Goal: Task Accomplishment & Management: Use online tool/utility

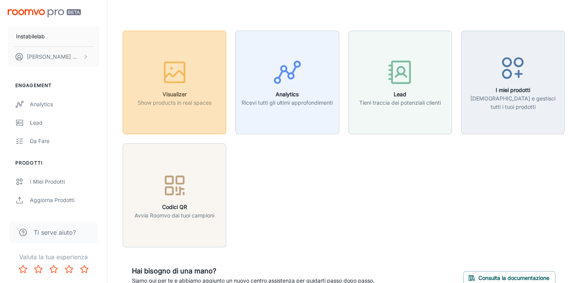
click at [194, 91] on h6 "Visualizer" at bounding box center [175, 94] width 74 height 8
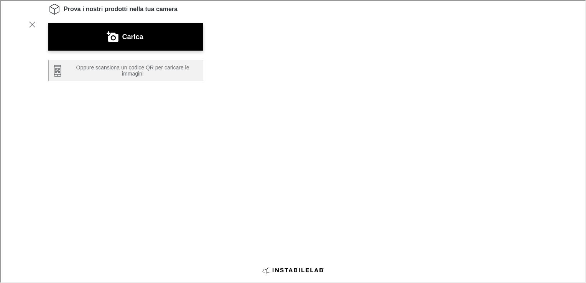
scroll to position [76, 0]
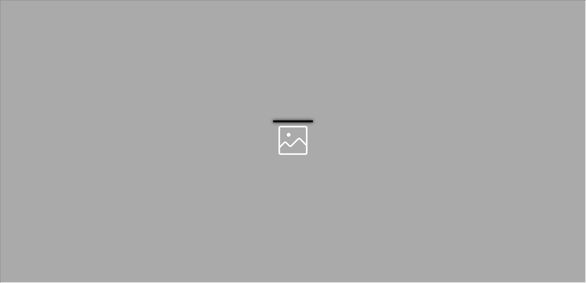
scroll to position [0, 0]
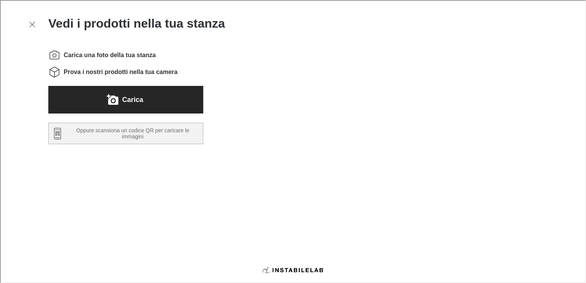
click at [156, 104] on button "Carica" at bounding box center [125, 99] width 155 height 28
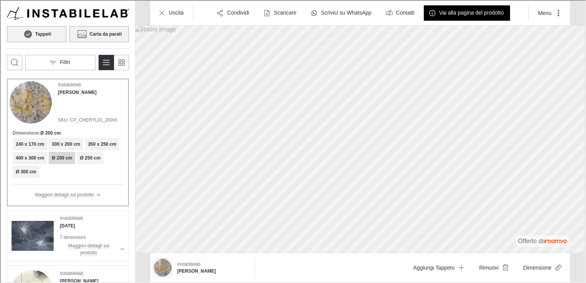
click at [95, 35] on h6 "Carta da parati" at bounding box center [105, 33] width 32 height 7
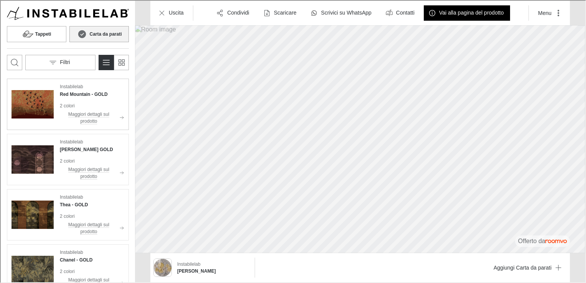
click at [35, 97] on img "See Red Mountain in the room" at bounding box center [32, 103] width 42 height 42
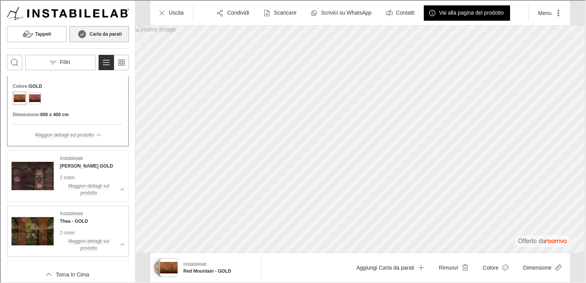
scroll to position [77, 0]
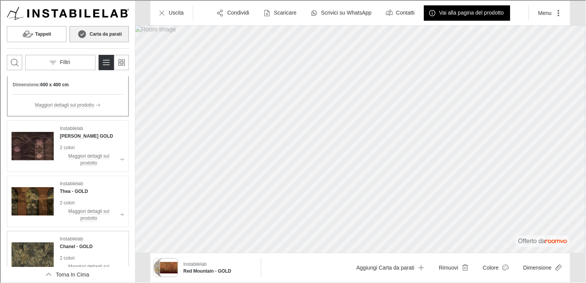
click at [44, 249] on img "See Chanel in the room" at bounding box center [32, 256] width 42 height 42
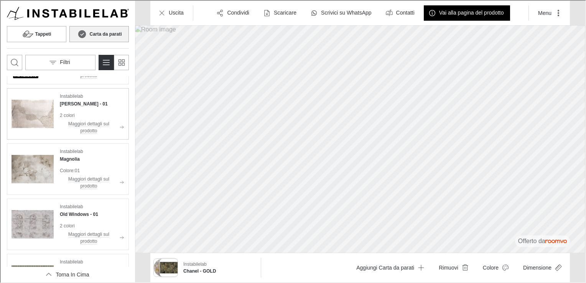
scroll to position [1955, 0]
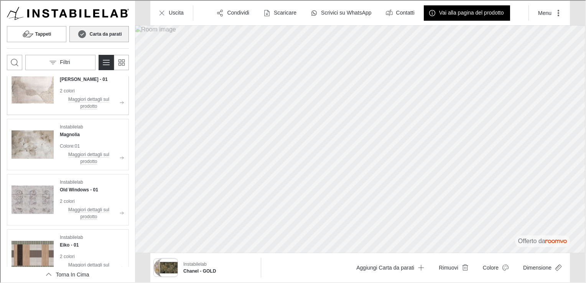
click at [38, 87] on img "See Dominga in the room" at bounding box center [32, 88] width 42 height 42
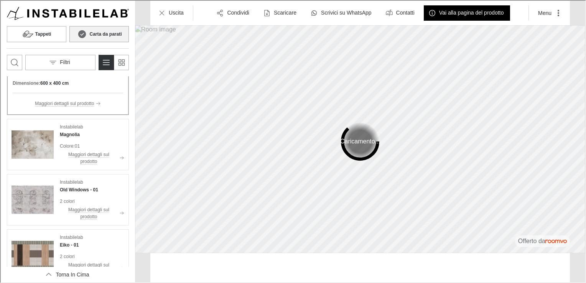
scroll to position [1892, 0]
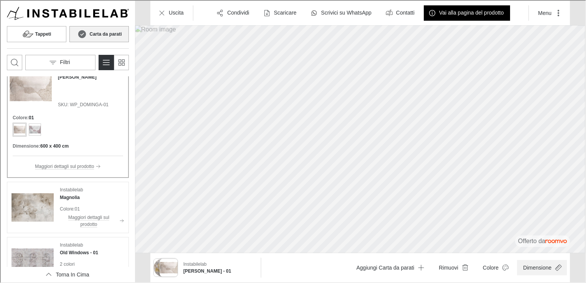
click at [540, 268] on button "Dimensione" at bounding box center [541, 266] width 50 height 15
type input "0.7"
drag, startPoint x: 570, startPoint y: 250, endPoint x: 518, endPoint y: 251, distance: 51.8
click at [518, 251] on span at bounding box center [522, 249] width 8 height 8
click at [54, 31] on div at bounding box center [292, 140] width 584 height 281
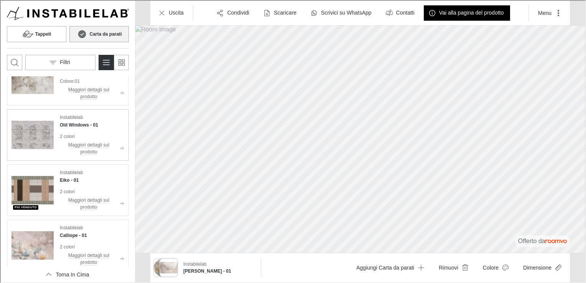
scroll to position [1968, 0]
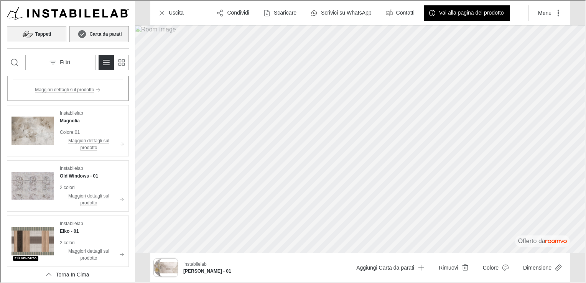
click at [55, 35] on button "Tappeti" at bounding box center [35, 33] width 59 height 16
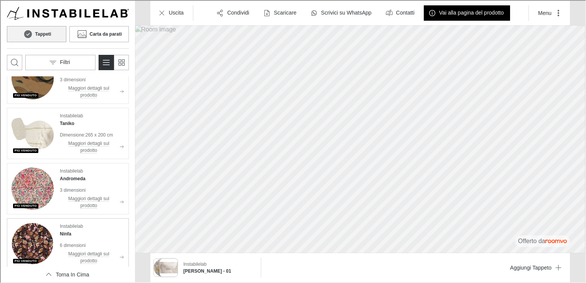
scroll to position [1783, 0]
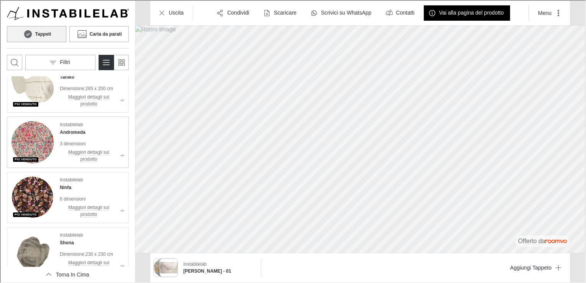
click at [33, 132] on img "See Andromeda in the room" at bounding box center [32, 141] width 42 height 42
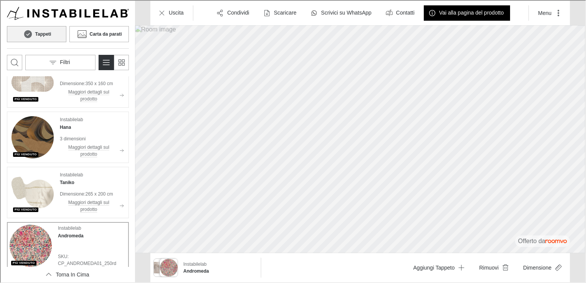
scroll to position [1630, 0]
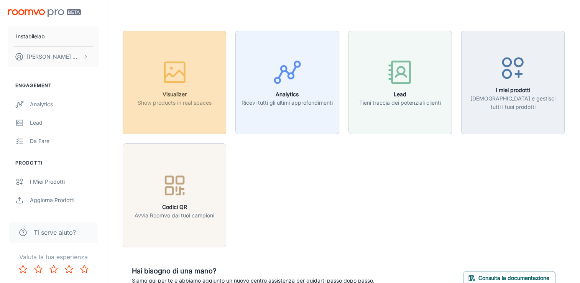
click at [159, 70] on div "button" at bounding box center [175, 74] width 74 height 32
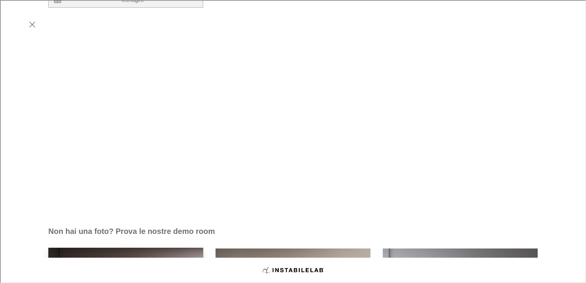
scroll to position [152, 0]
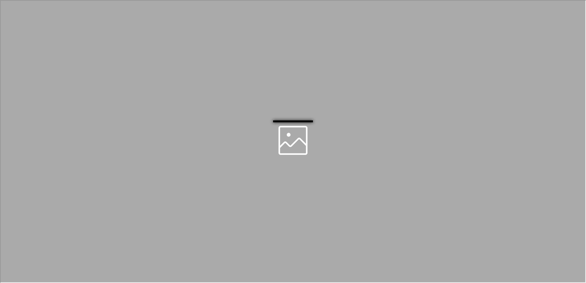
scroll to position [0, 0]
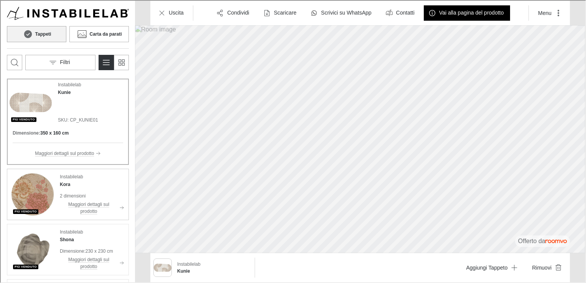
click at [69, 182] on div "Instabilelab Kora" at bounding box center [91, 179] width 64 height 15
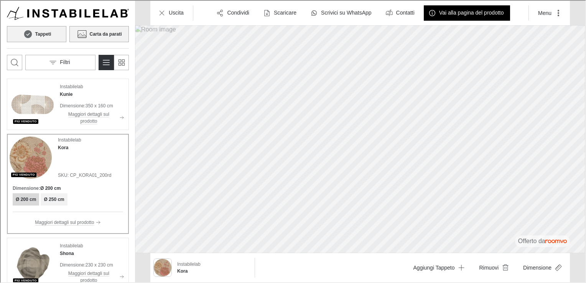
click at [97, 33] on h6 "Carta da parati" at bounding box center [105, 33] width 32 height 7
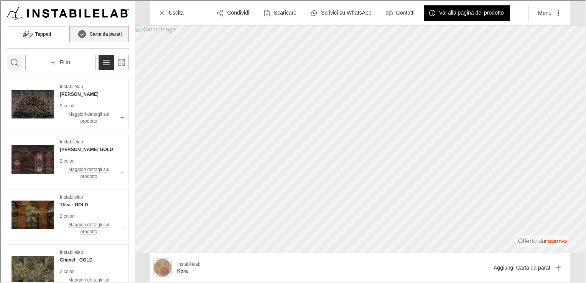
click at [13, 60] on icon "Apri la casella di ricerca" at bounding box center [13, 61] width 9 height 9
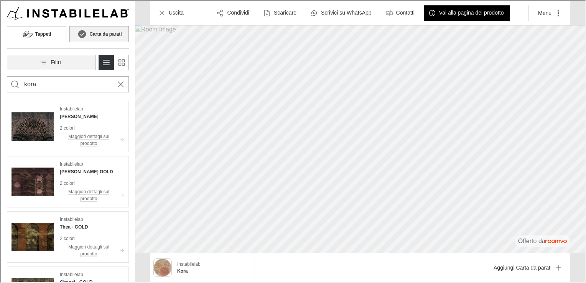
type input "kora"
click at [7, 76] on button "Search for products" at bounding box center [14, 83] width 15 height 15
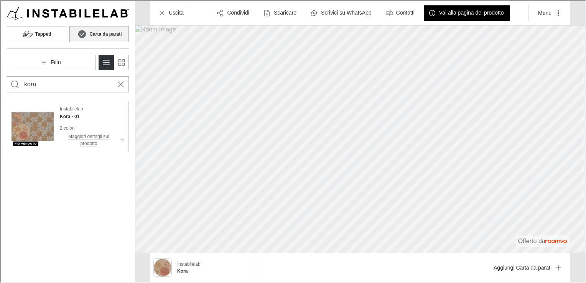
click at [39, 121] on img "See Kora in the room" at bounding box center [32, 126] width 42 height 42
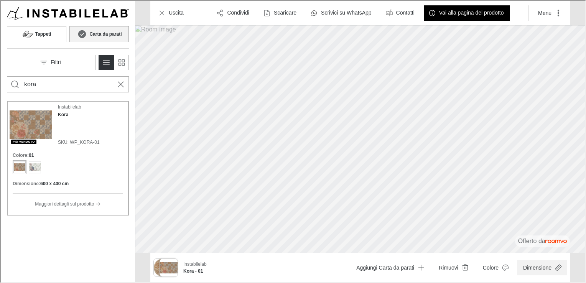
click at [534, 265] on button "Dimensione" at bounding box center [541, 266] width 50 height 15
type input "1"
click at [570, 247] on span at bounding box center [572, 249] width 8 height 8
click at [498, 270] on div at bounding box center [292, 140] width 584 height 281
click at [504, 266] on icon "Open color dialog" at bounding box center [505, 267] width 8 height 8
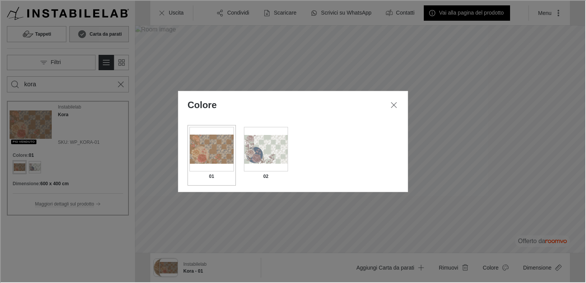
click at [263, 144] on div "Change format dialog" at bounding box center [265, 148] width 44 height 44
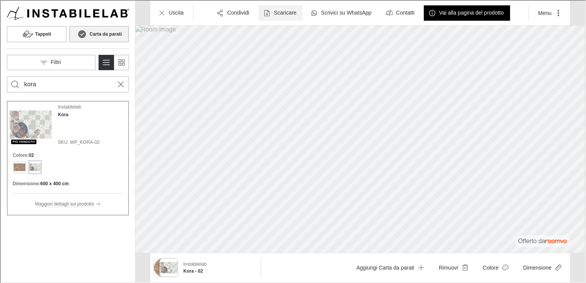
click at [269, 11] on button "Scaricare" at bounding box center [280, 12] width 44 height 15
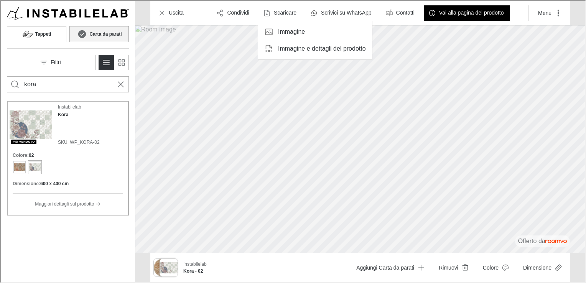
click at [292, 46] on p "Immagine e dettagli del prodotto" at bounding box center [321, 48] width 88 height 8
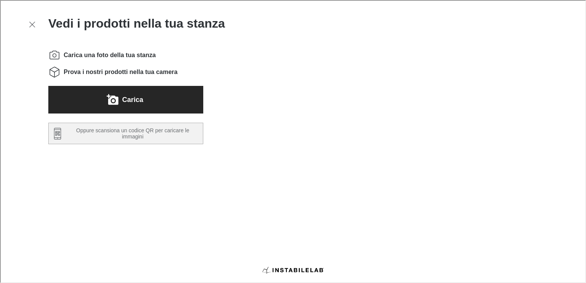
click at [128, 97] on label "Carica" at bounding box center [131, 99] width 21 height 12
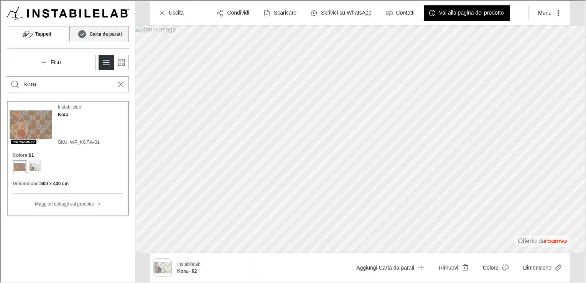
click at [35, 120] on img "Product catalog" at bounding box center [30, 124] width 42 height 42
click at [50, 36] on button "Tappeti" at bounding box center [35, 33] width 59 height 16
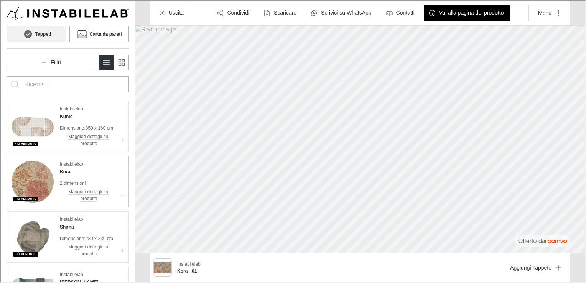
click at [43, 169] on img "See Kora in the room" at bounding box center [32, 181] width 42 height 42
